Goal: Task Accomplishment & Management: Manage account settings

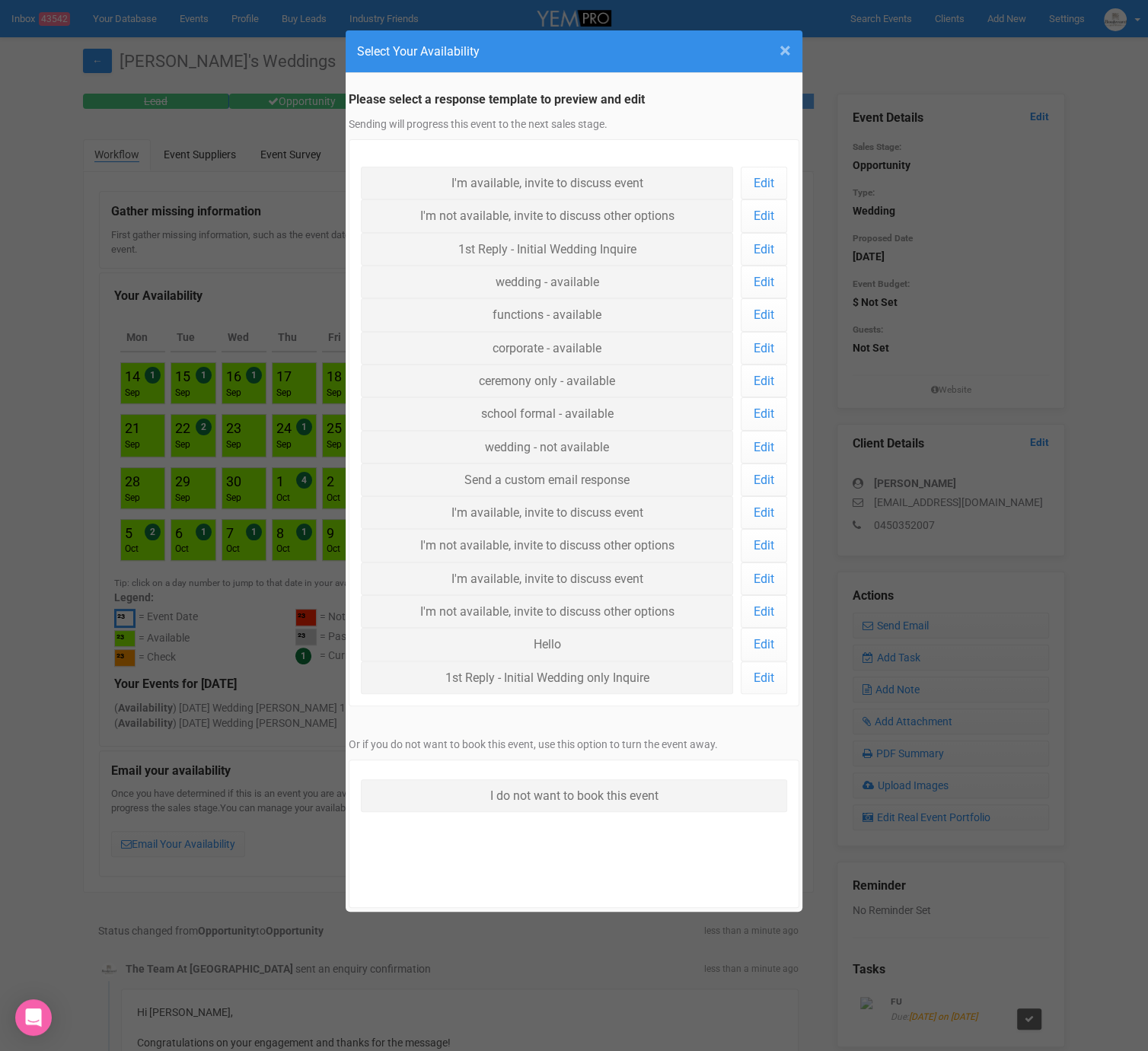
click at [783, 57] on span "×" at bounding box center [785, 50] width 11 height 26
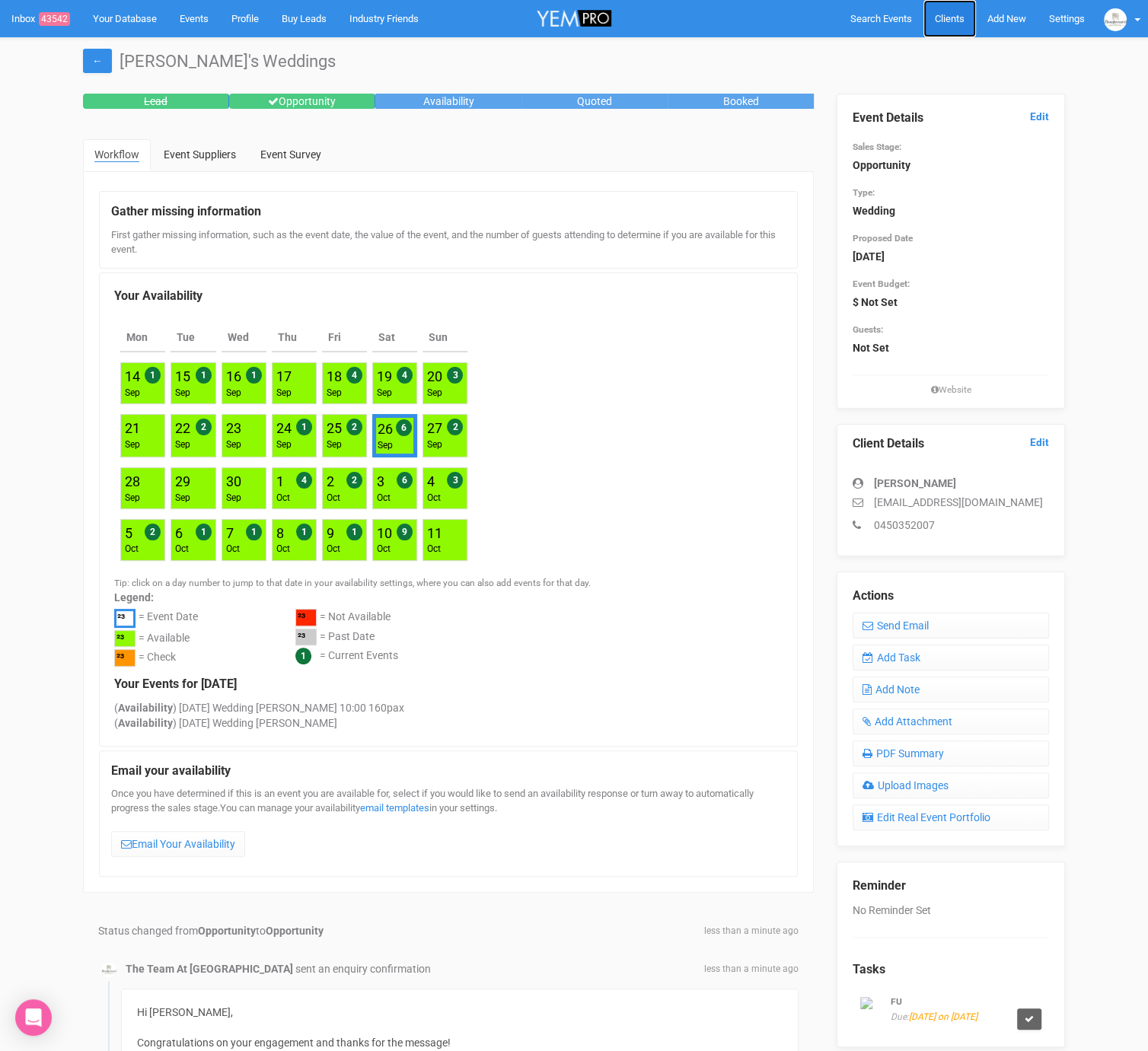
click at [934, 21] on span "Clients" at bounding box center [948, 19] width 29 height 11
click at [941, 26] on link "Clients" at bounding box center [949, 18] width 53 height 37
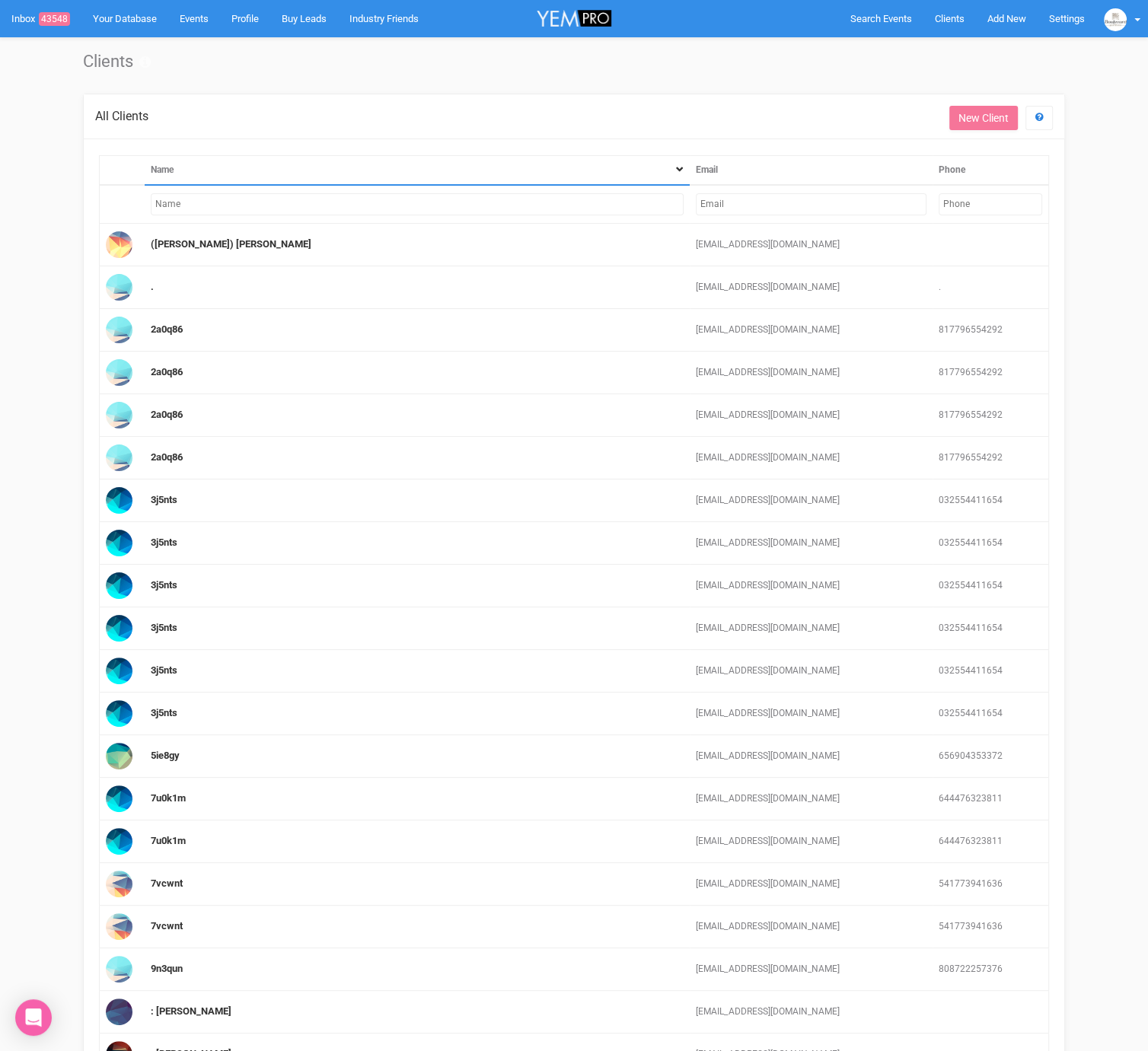
click at [758, 211] on input "text" at bounding box center [811, 203] width 231 height 22
paste input "chuah.eric@yahoo.com.au"
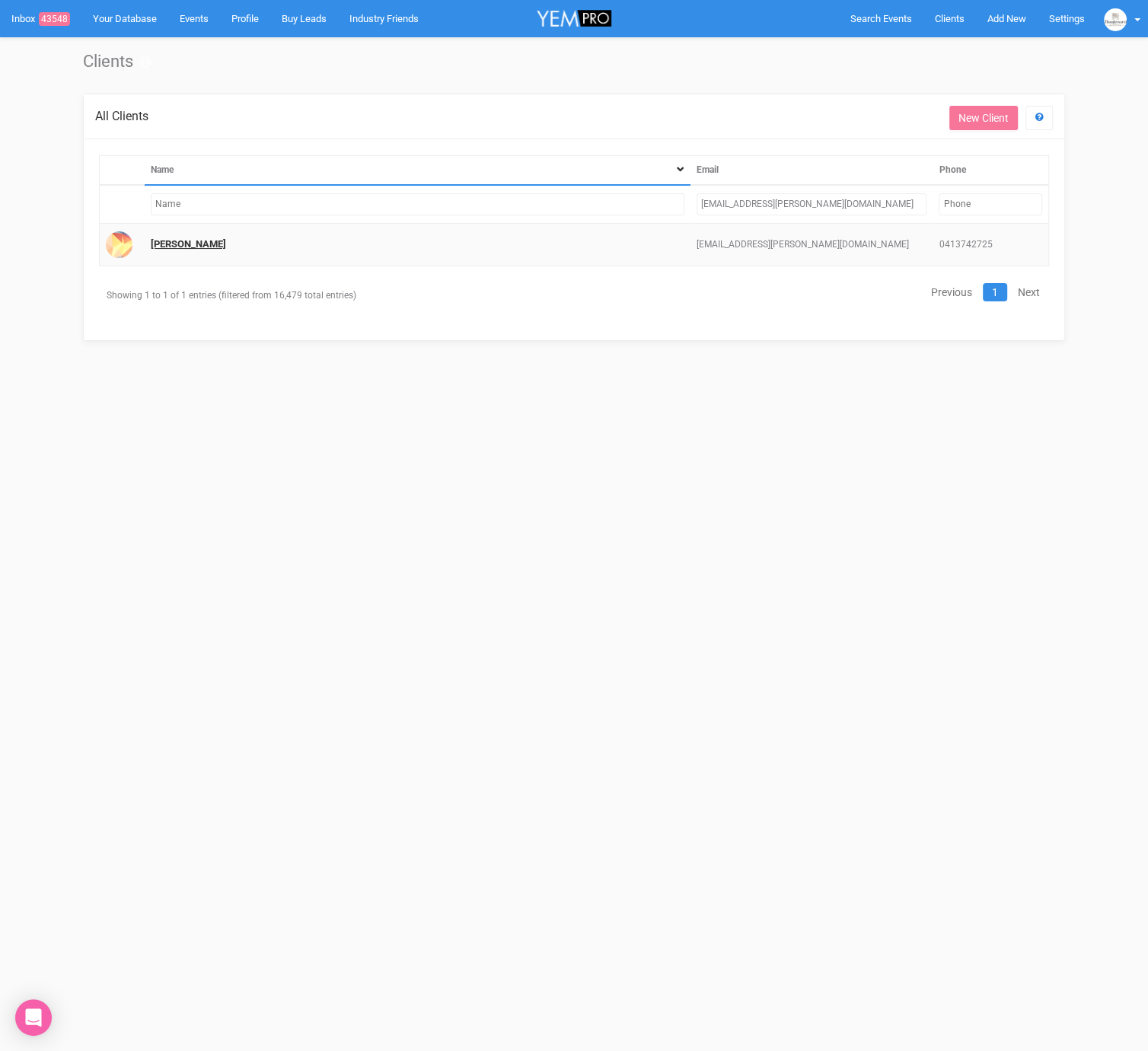
type input "chuah.eric@yahoo.com.au"
click at [157, 242] on link "Eric Chuah" at bounding box center [188, 244] width 76 height 11
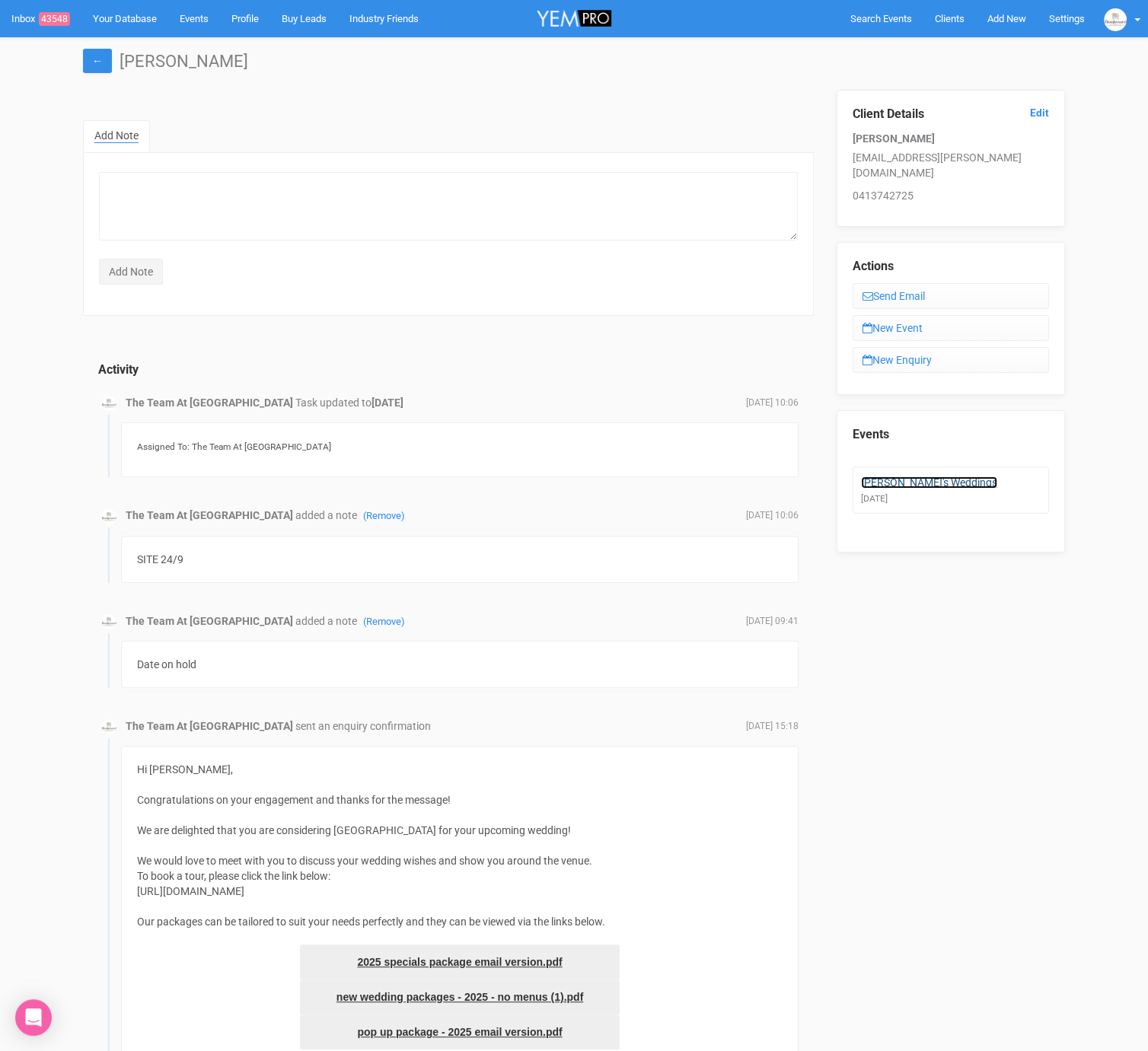
click at [910, 477] on link "Eric's Weddings" at bounding box center [929, 482] width 136 height 12
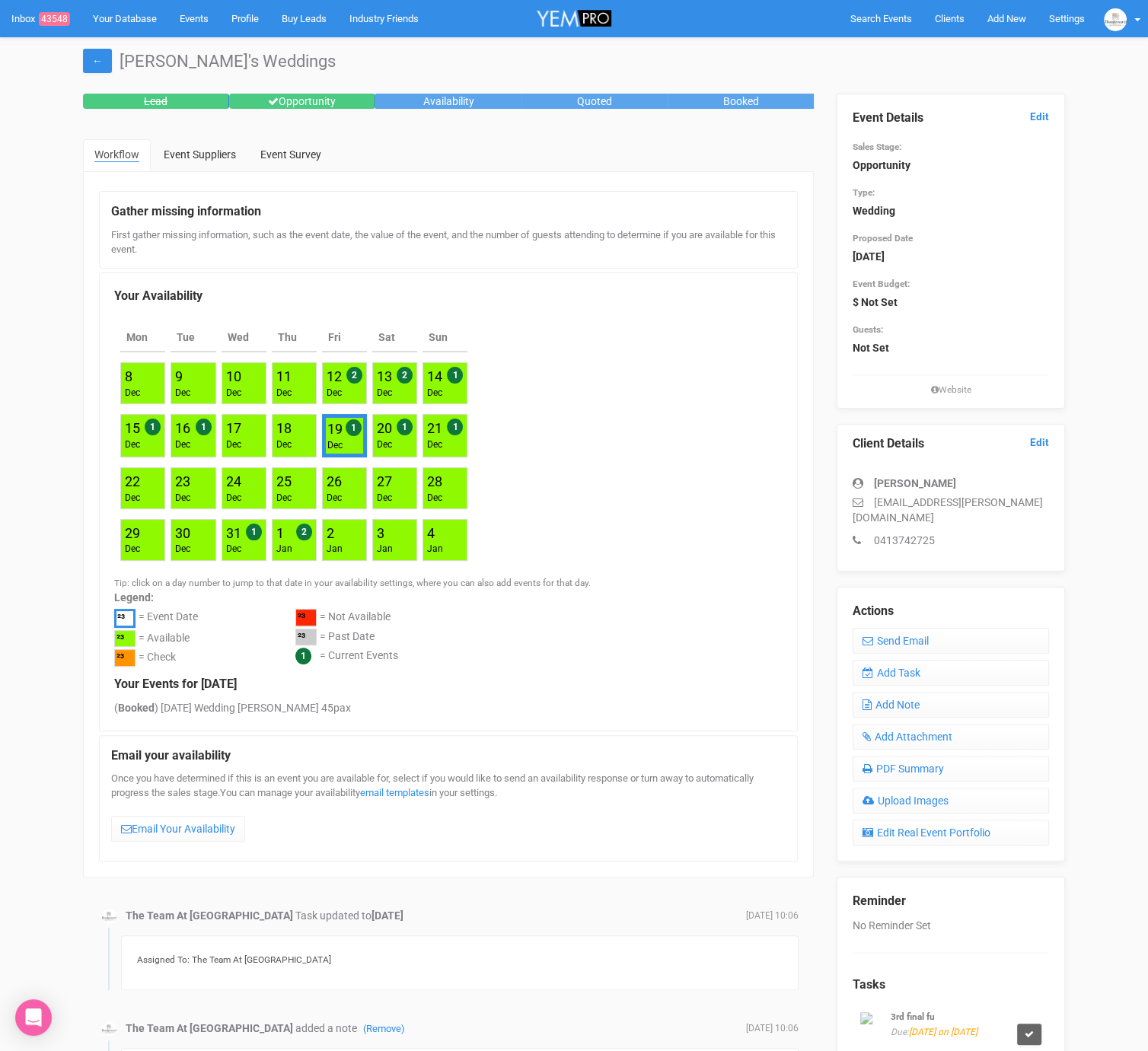
click at [1030, 107] on div "Event Details Edit Sales Stage: Opportunity Type: Wedding Proposed Date 19th De…" at bounding box center [950, 245] width 197 height 302
click at [1035, 111] on link "Edit" at bounding box center [1039, 116] width 19 height 14
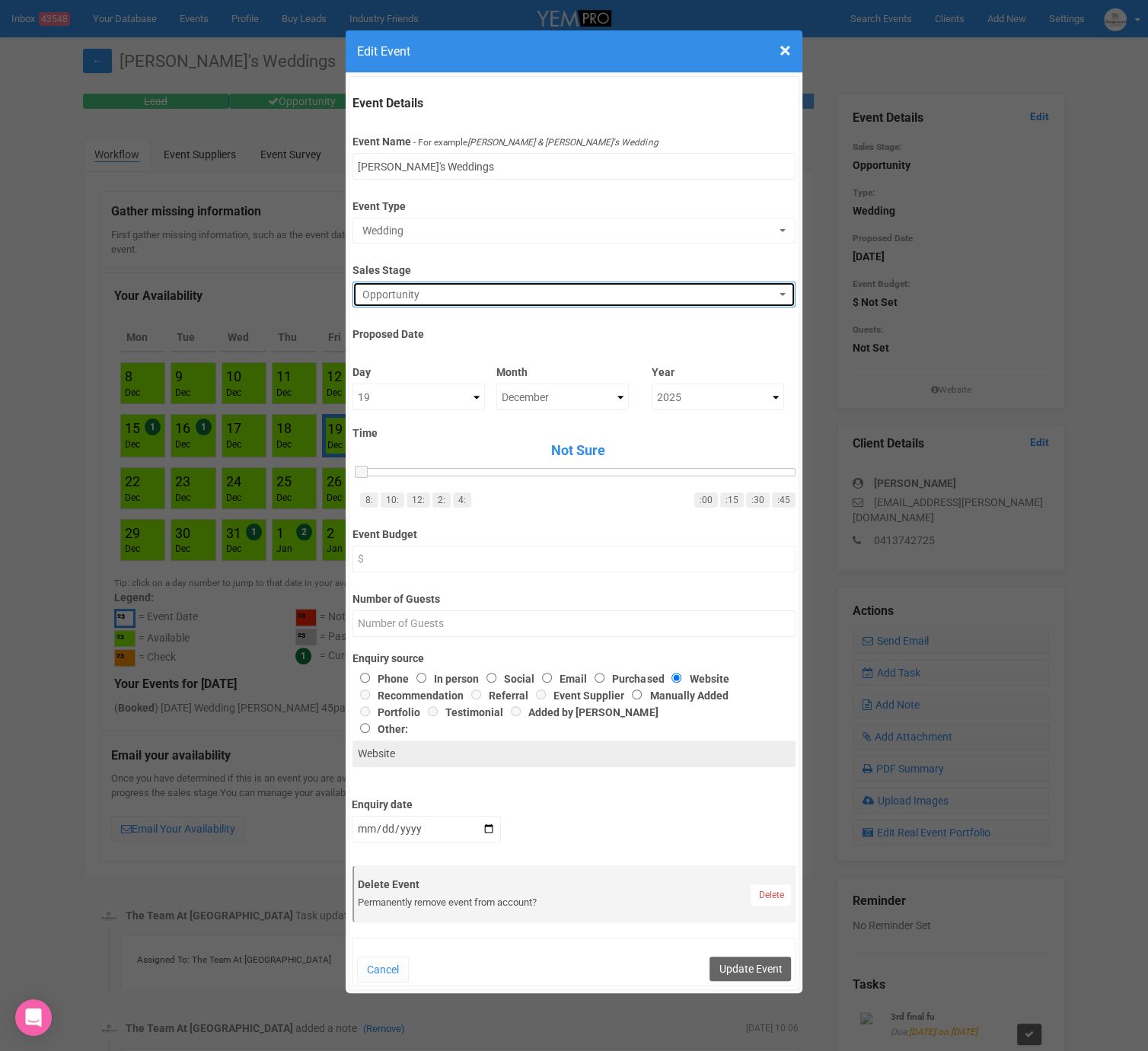
click at [423, 298] on span "Opportunity" at bounding box center [568, 294] width 412 height 15
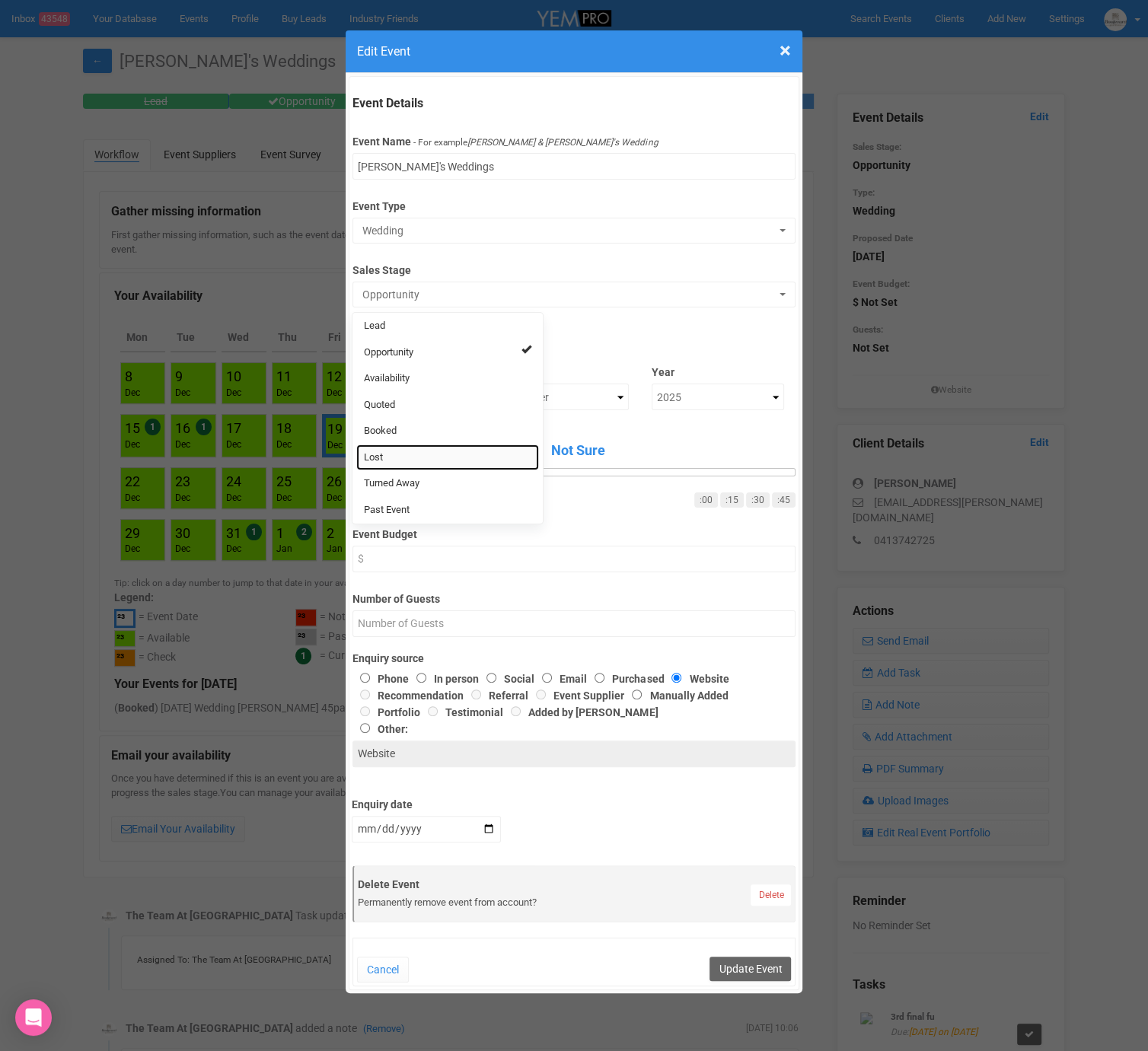
click at [399, 454] on link "Lost" at bounding box center [447, 458] width 183 height 26
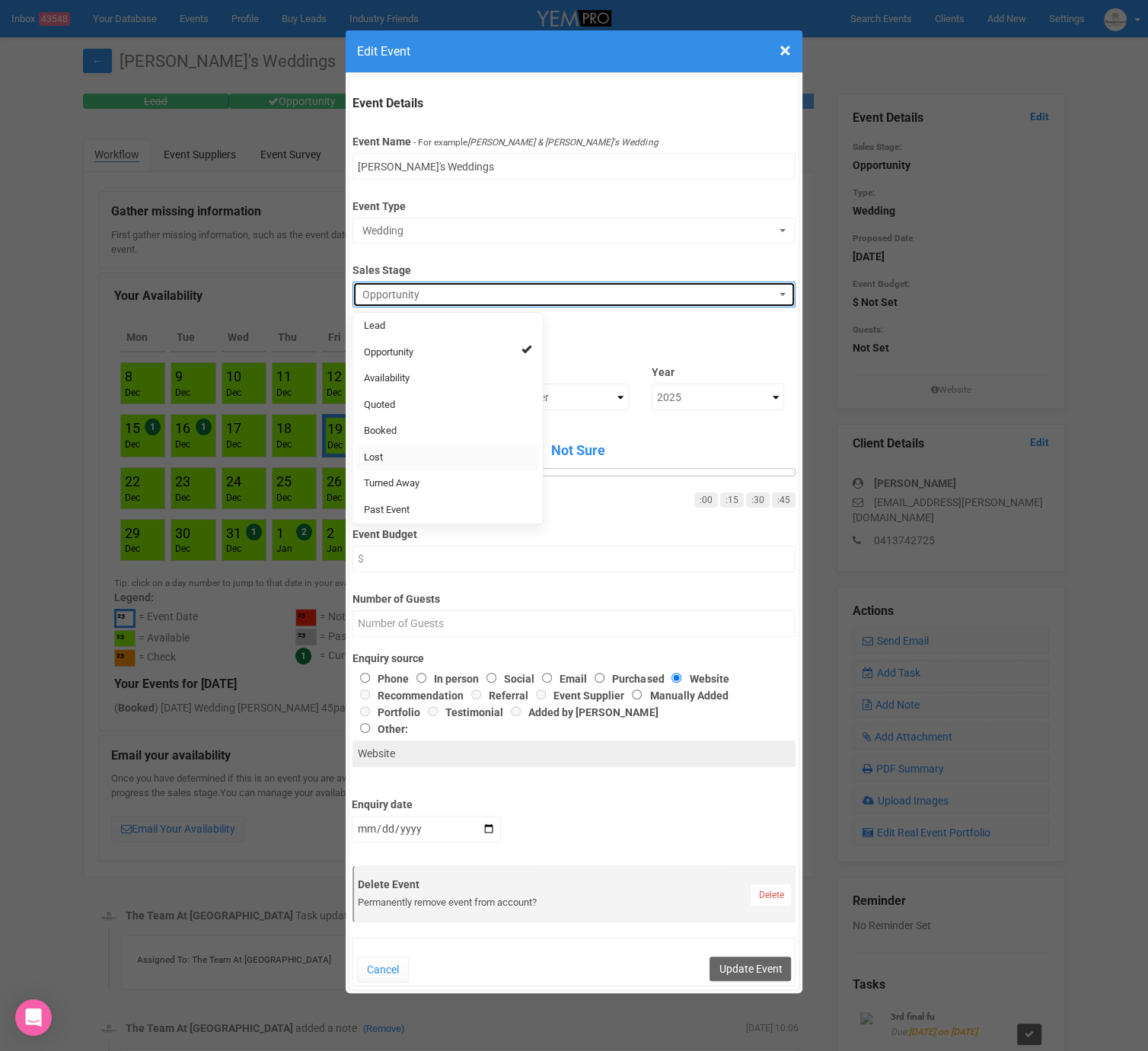
select select "10"
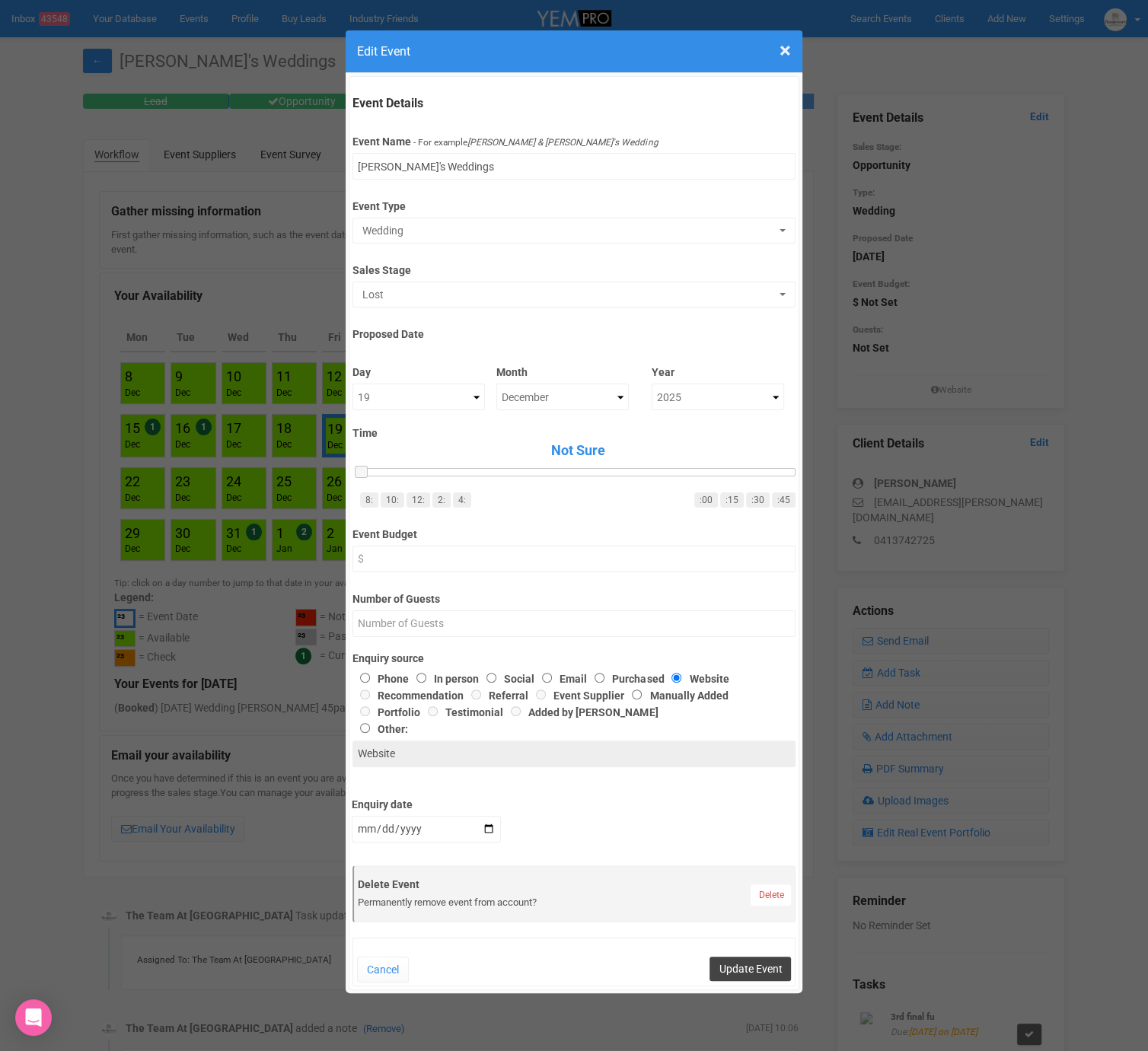
click at [745, 960] on button "Update Event" at bounding box center [750, 970] width 81 height 25
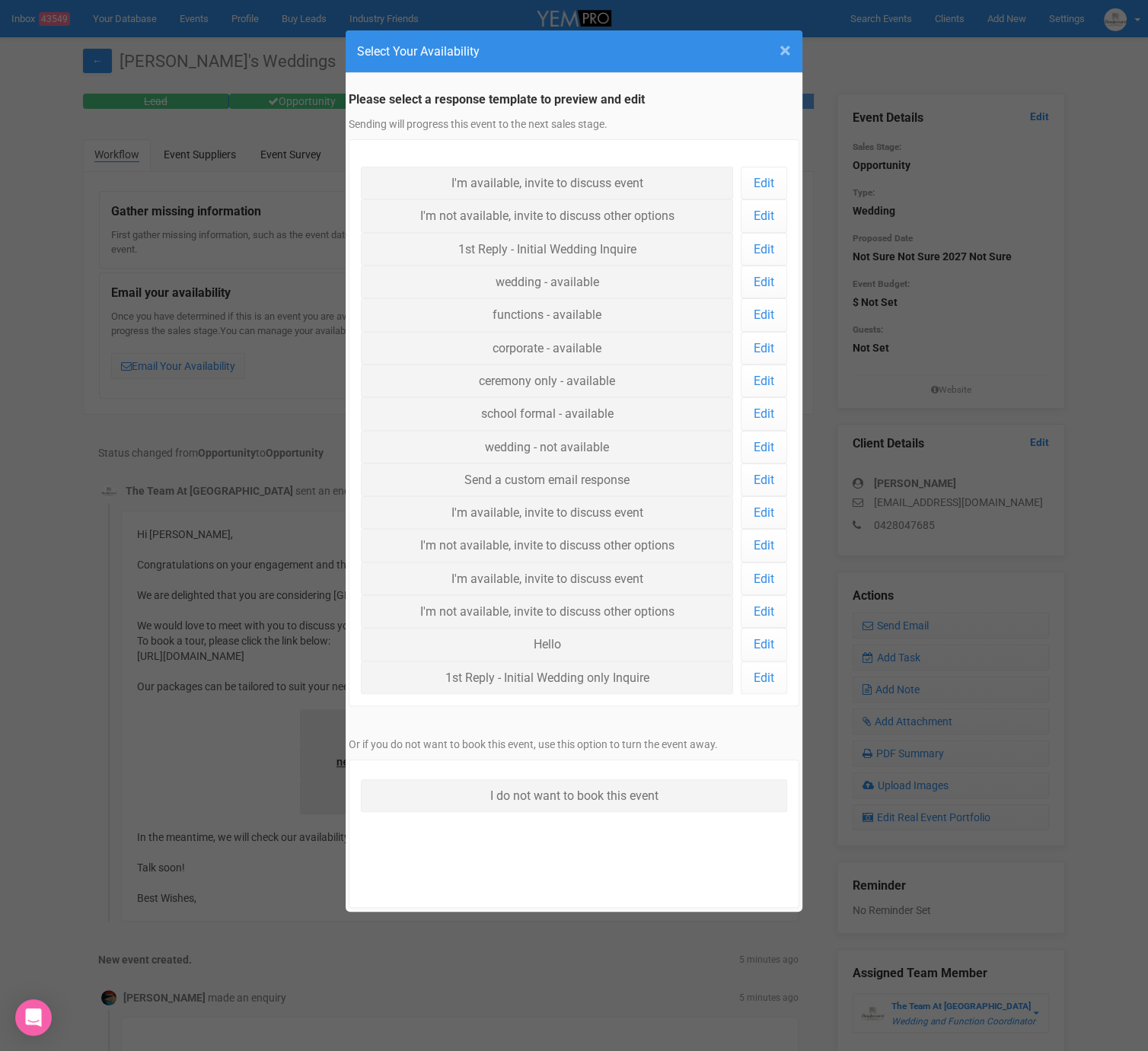
click at [788, 49] on span "×" at bounding box center [785, 50] width 11 height 26
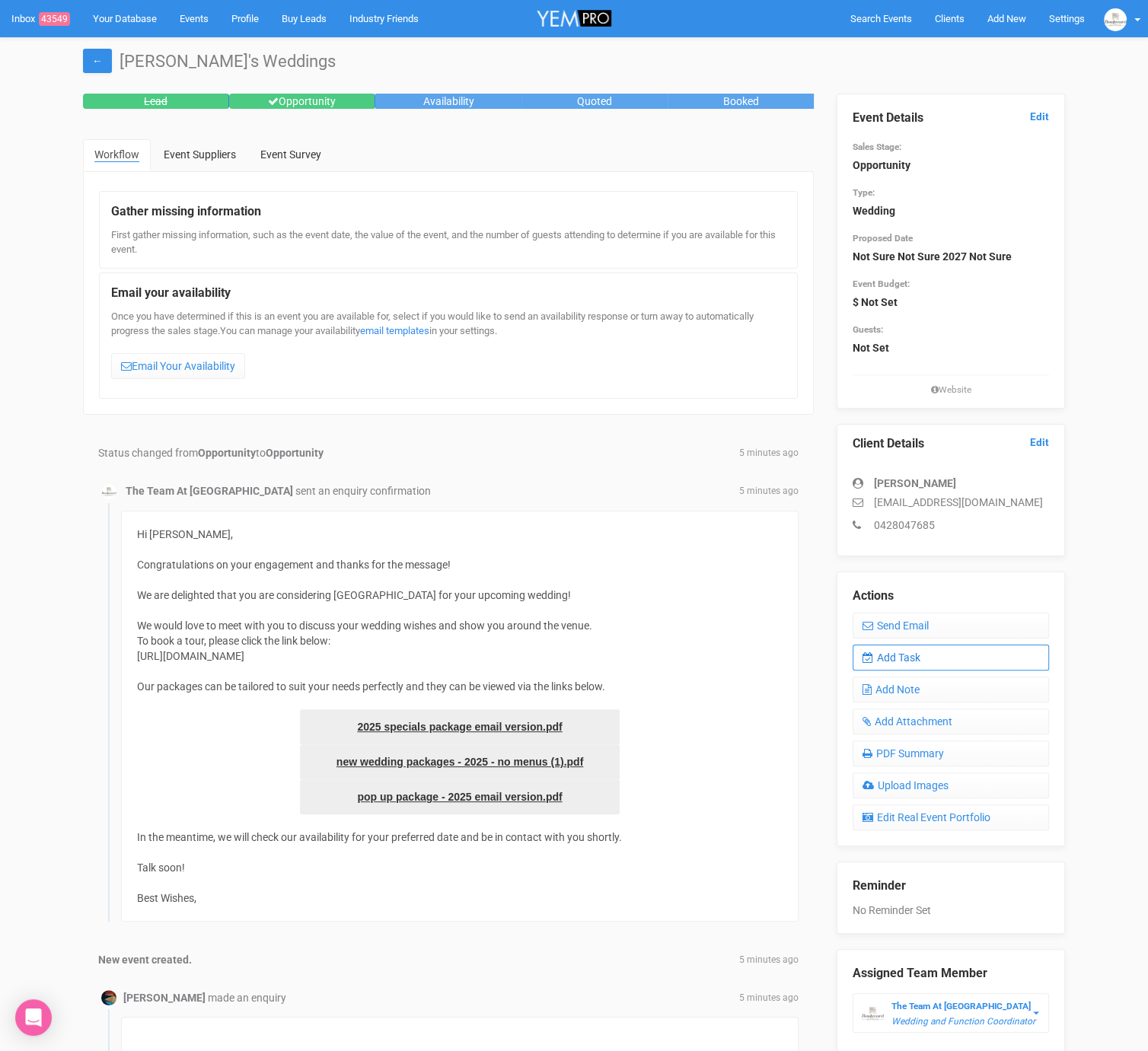
click at [1016, 665] on link "Add Task" at bounding box center [950, 657] width 197 height 26
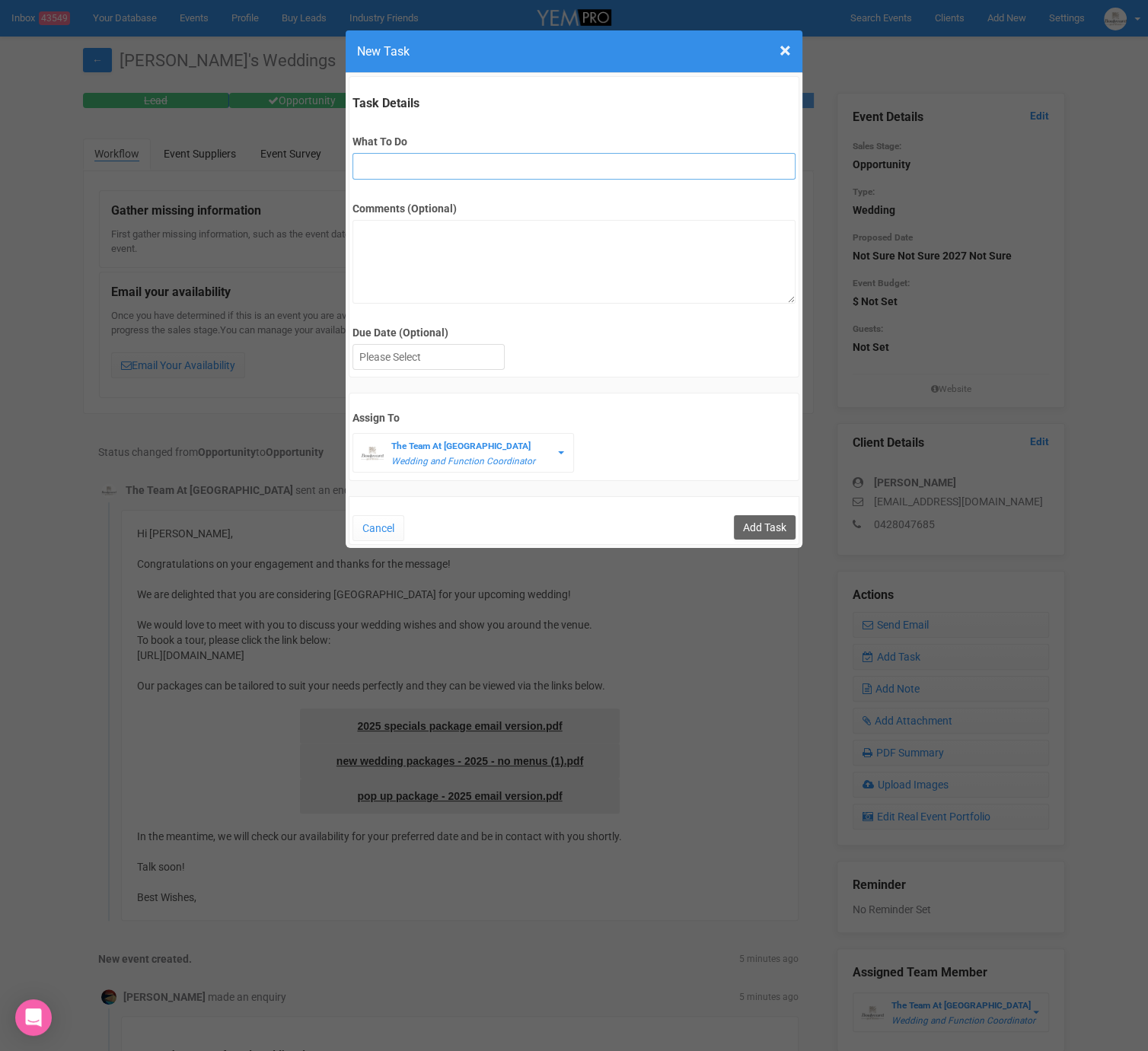
click at [449, 166] on input "What To Do" at bounding box center [574, 166] width 443 height 26
type input "FU"
click at [392, 357] on div at bounding box center [427, 358] width 150 height 26
click at [761, 529] on input "Add Task" at bounding box center [764, 528] width 61 height 25
type input "Save"
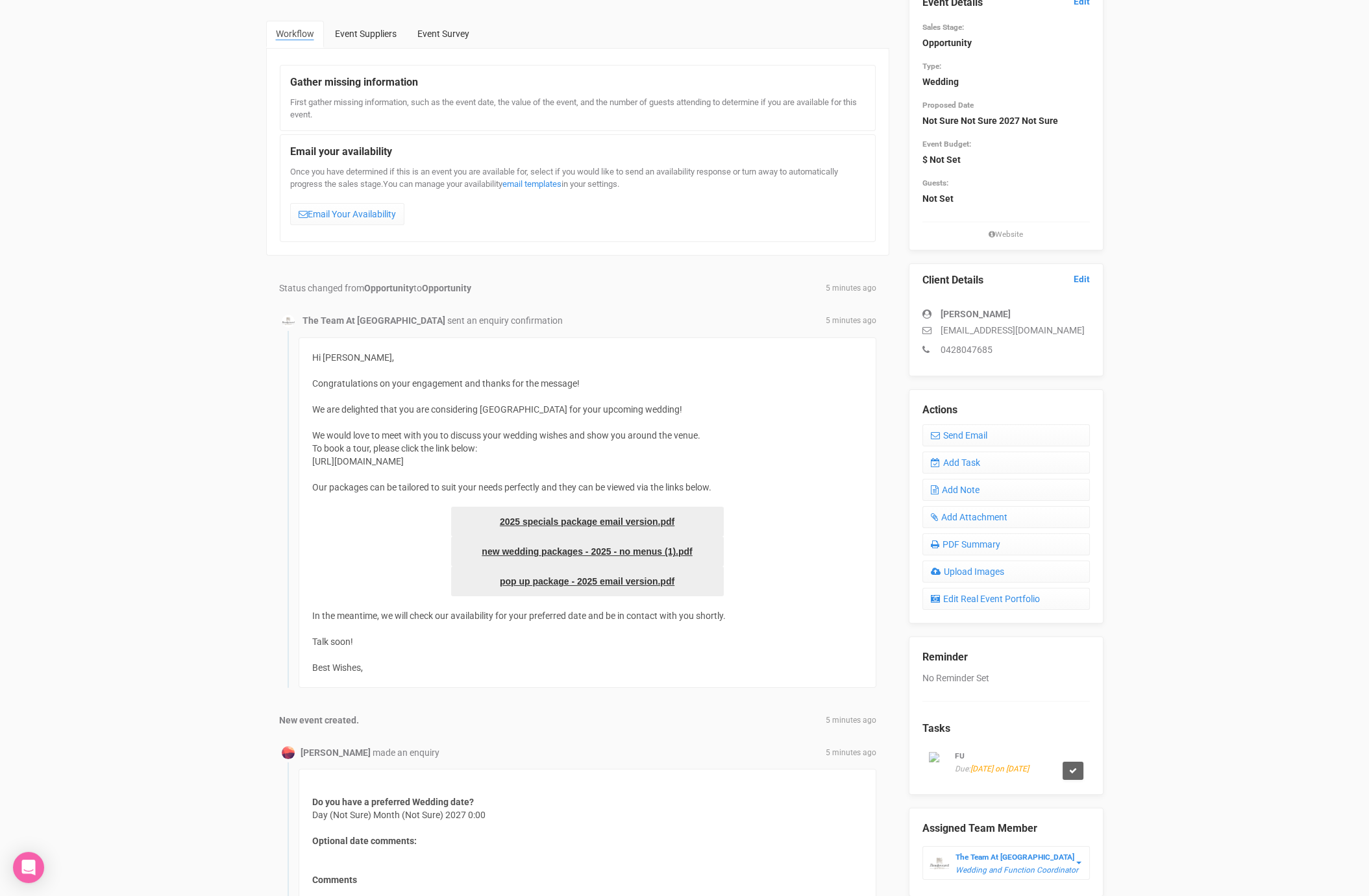
scroll to position [0, 0]
